Goal: Task Accomplishment & Management: Manage account settings

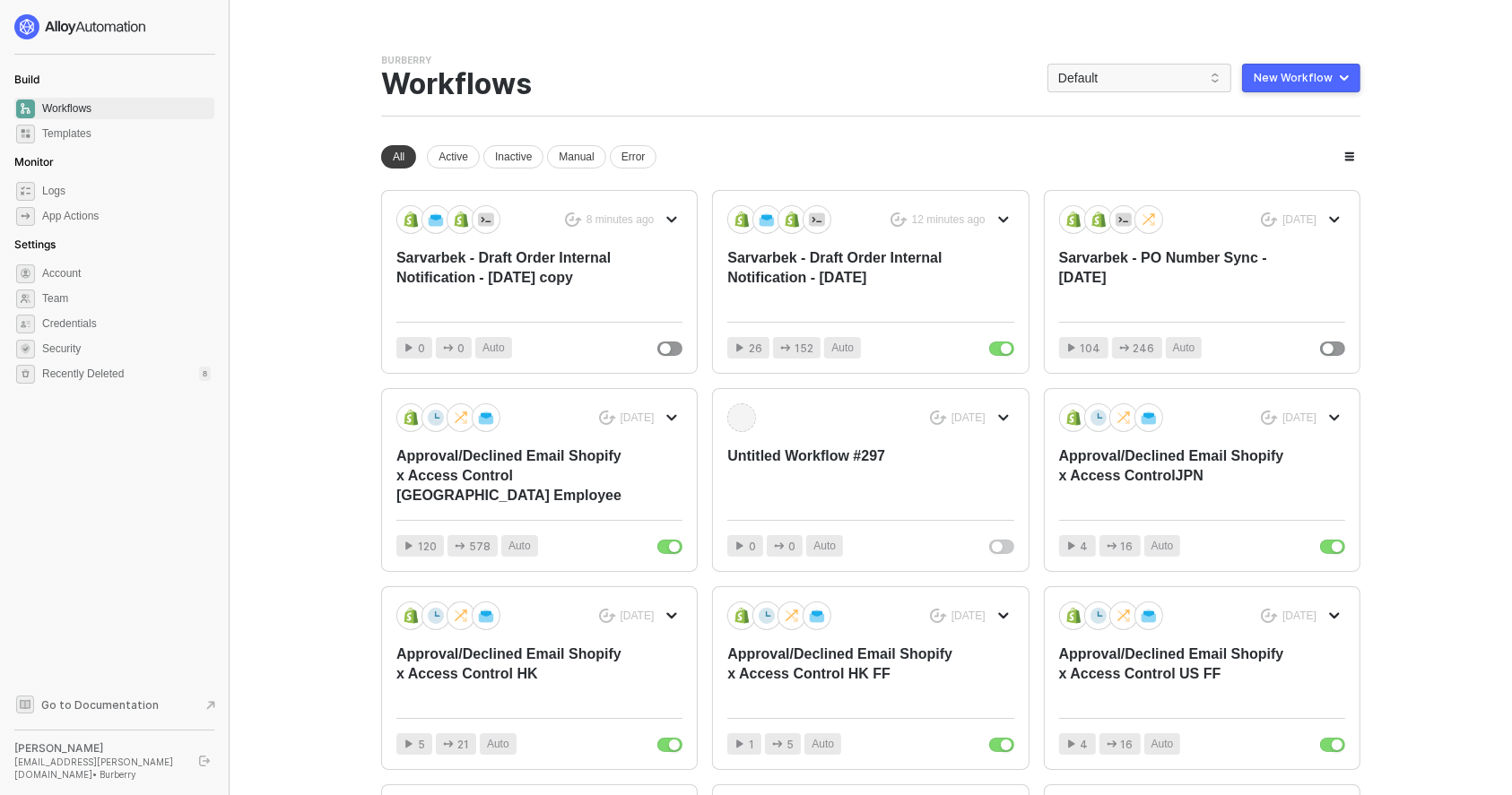
click at [1113, 95] on div "Burberry Team Settings → Workflows Default New Workflow" at bounding box center [871, 85] width 979 height 63
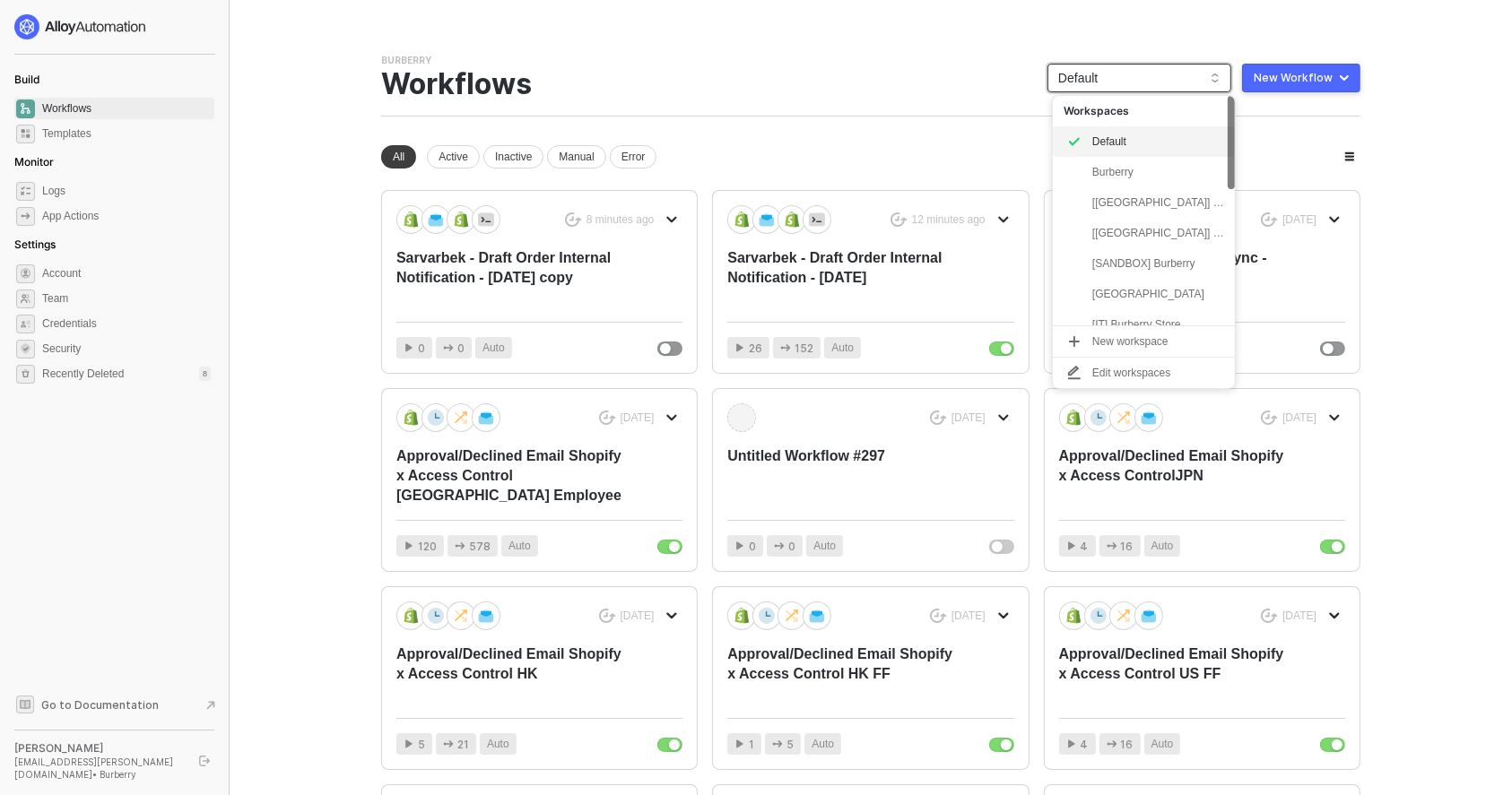
click at [1111, 87] on span "Default" at bounding box center [1140, 78] width 163 height 27
click at [1126, 229] on div "[[GEOGRAPHIC_DATA]] Burberry" at bounding box center [1158, 233] width 132 height 21
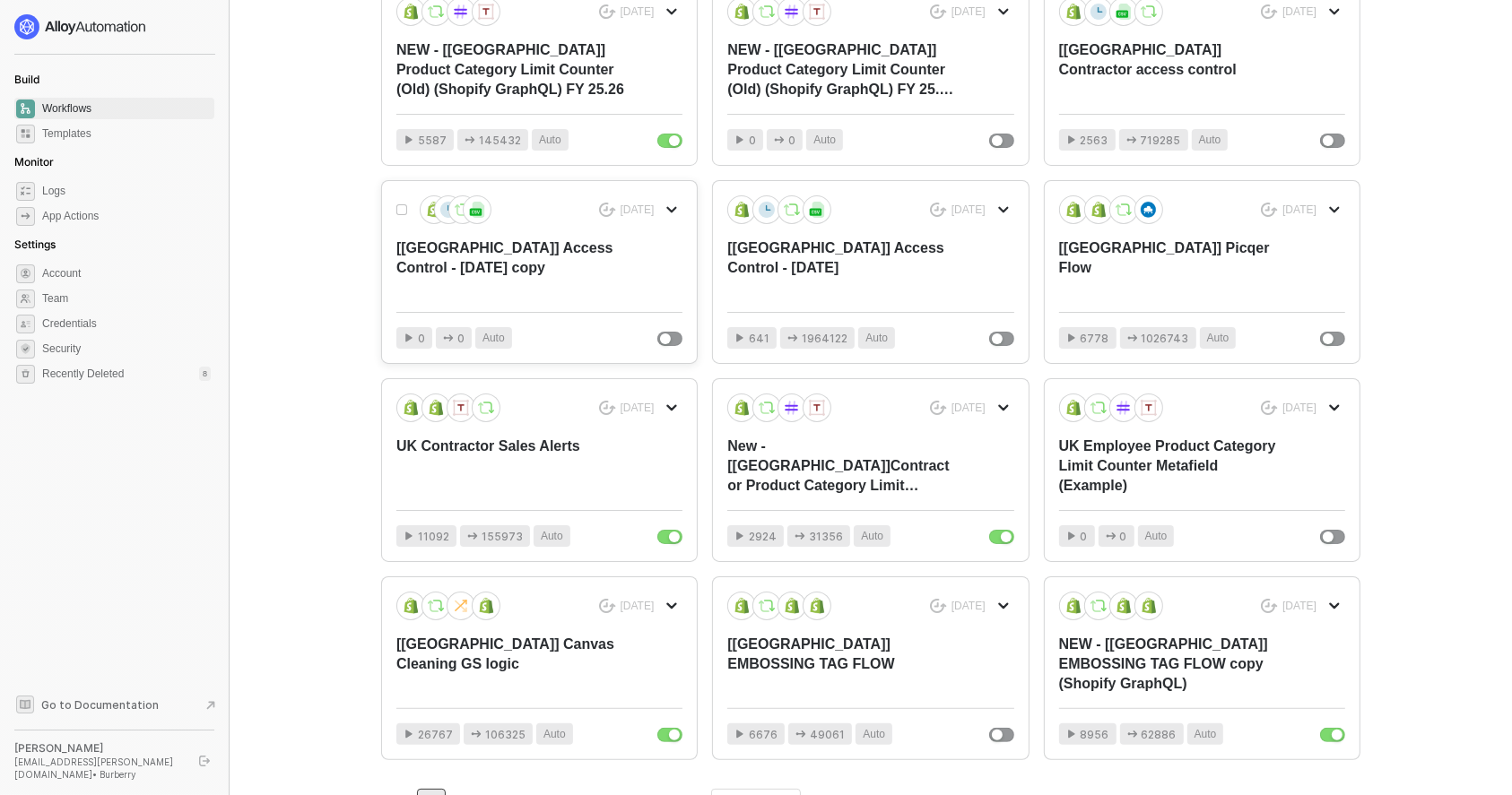
scroll to position [273, 0]
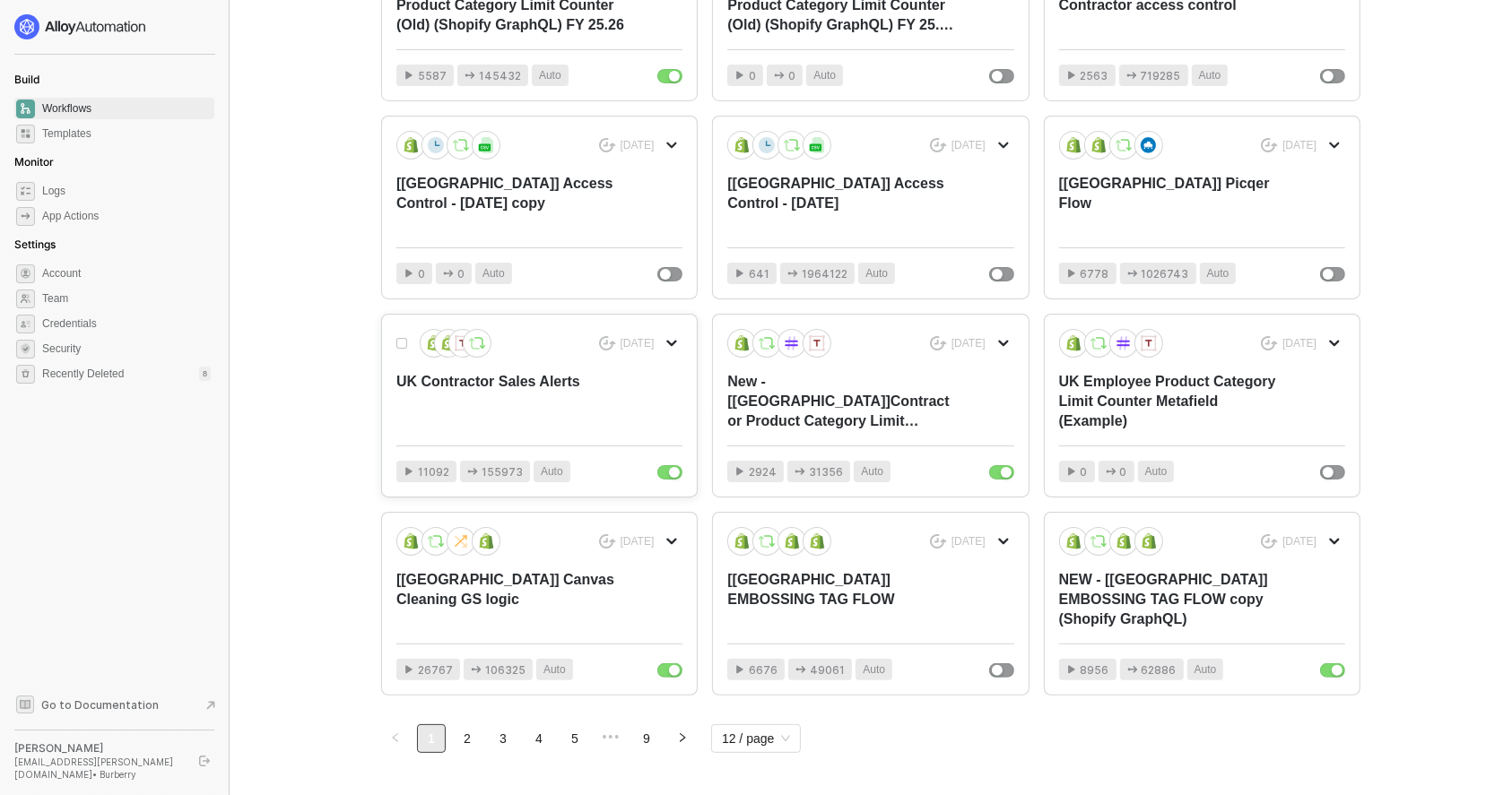
click at [582, 374] on div "UK Contractor Sales Alerts" at bounding box center [511, 401] width 228 height 59
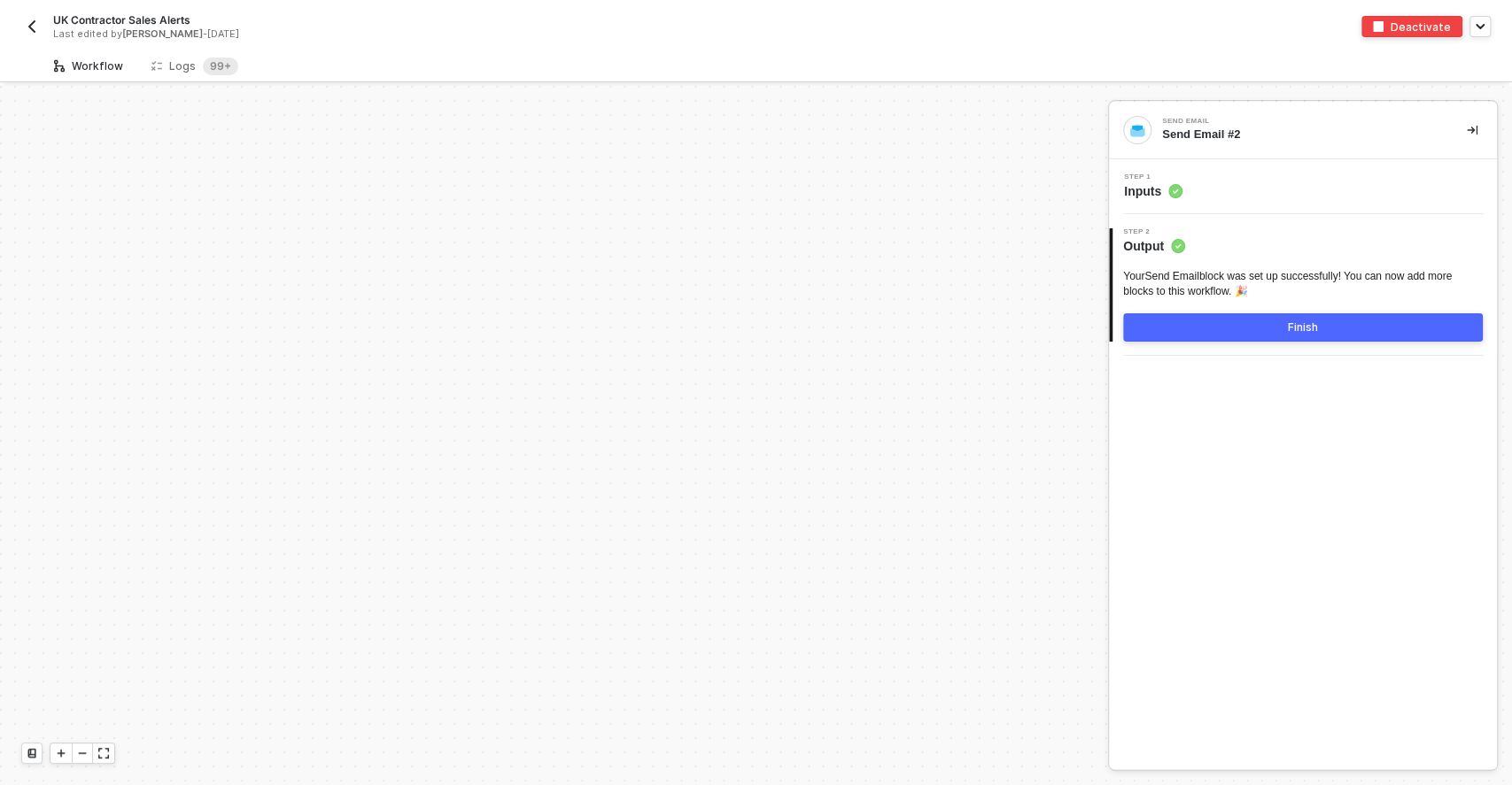
scroll to position [418, 0]
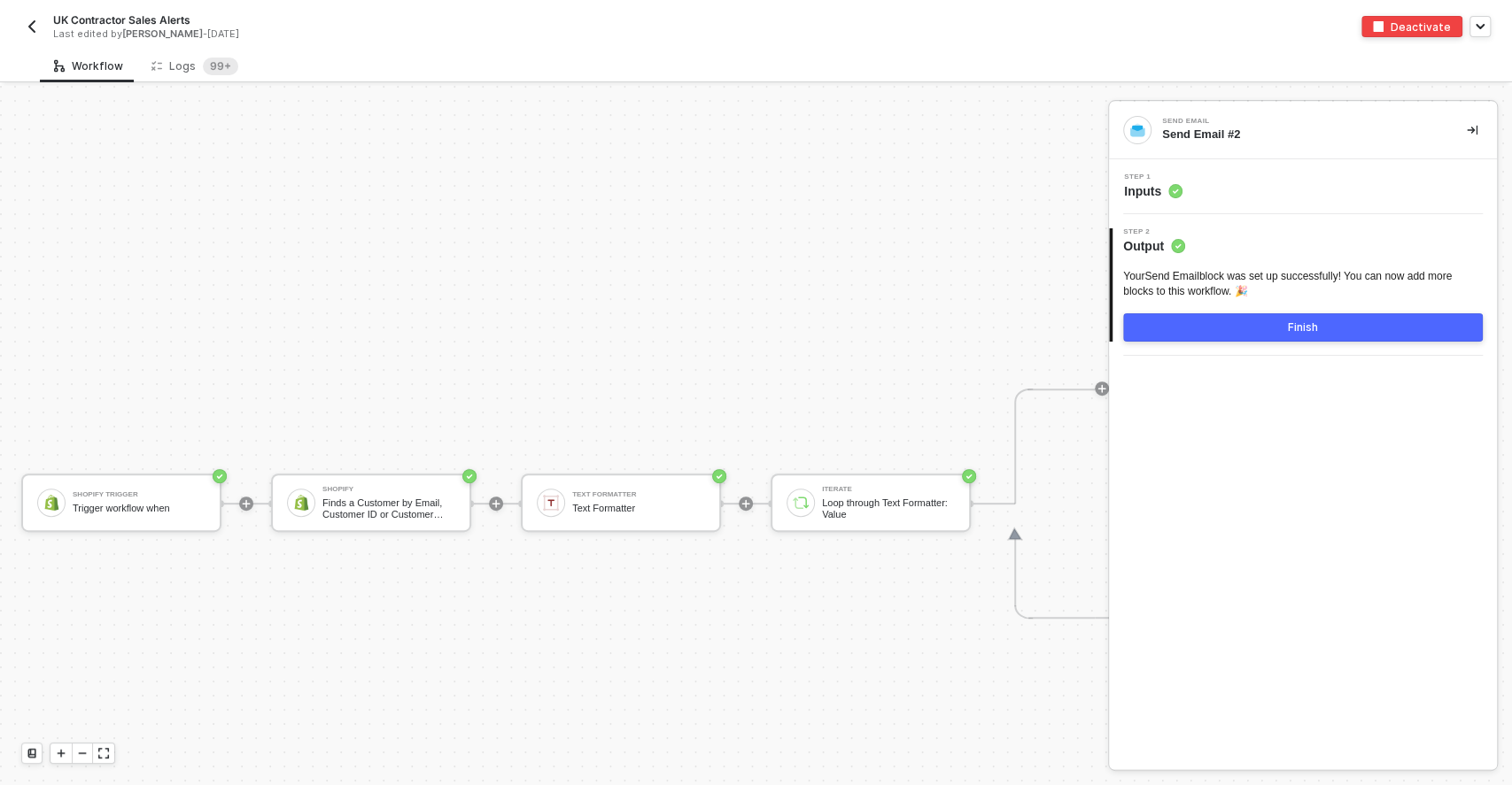
click at [1395, 28] on div "Deactivate" at bounding box center [1420, 27] width 60 height 15
